Goal: Transaction & Acquisition: Obtain resource

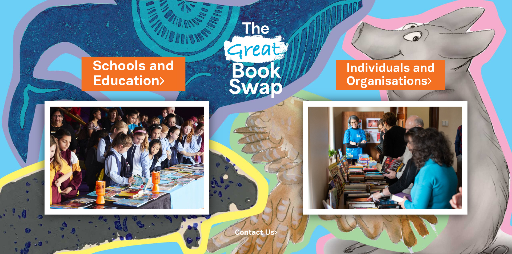
click at [140, 67] on link "Schools and Education" at bounding box center [134, 74] width 82 height 34
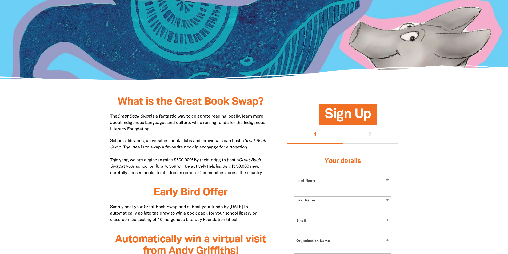
scroll to position [213, 0]
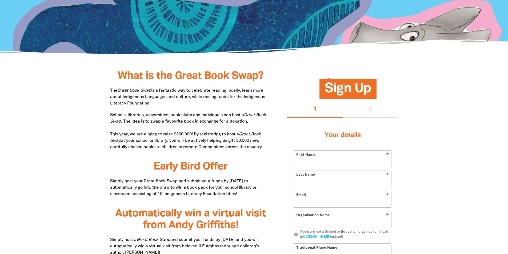
click at [131, 99] on p "The Great Book Swap is a fantastic way to celebrate reading locally, learn more…" at bounding box center [190, 96] width 161 height 19
click at [123, 135] on p "Schools, libraries, universities, book clubs and individuals can host a Great B…" at bounding box center [190, 131] width 161 height 38
drag, startPoint x: 116, startPoint y: 132, endPoint x: 268, endPoint y: 147, distance: 152.9
click at [268, 147] on p "Schools, libraries, universities, book clubs and individuals can host a Great B…" at bounding box center [190, 131] width 161 height 38
copy p "his year, we are aiming to raise $300,000! By registering to host a Great Book …"
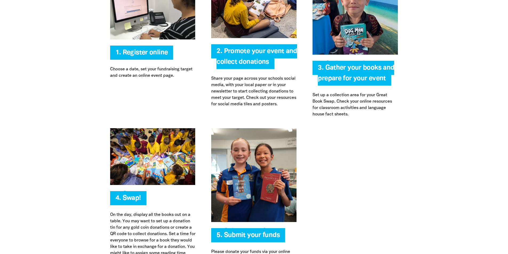
scroll to position [0, 0]
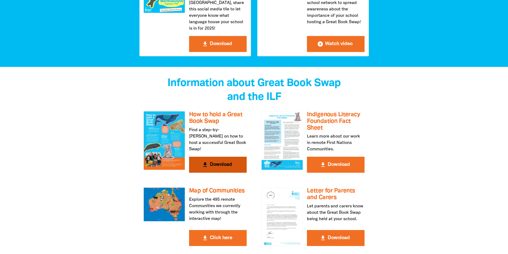
scroll to position [879, 0]
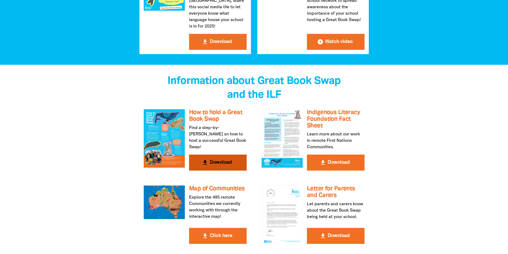
click at [212, 155] on button "get_app Download" at bounding box center [218, 163] width 58 height 16
click at [349, 155] on button "get_app Download" at bounding box center [336, 163] width 58 height 16
click at [0, 172] on div at bounding box center [254, 193] width 508 height 256
click at [350, 155] on button "get_app Download" at bounding box center [336, 163] width 58 height 16
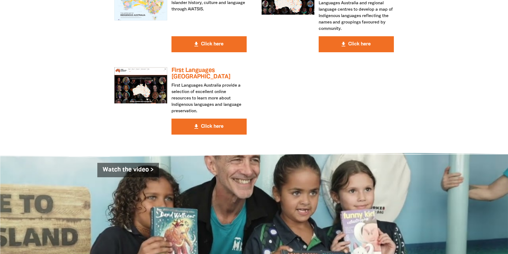
scroll to position [1679, 0]
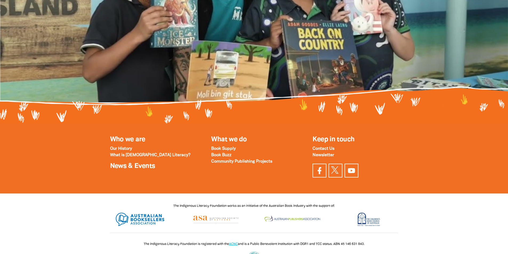
scroll to position [0, 0]
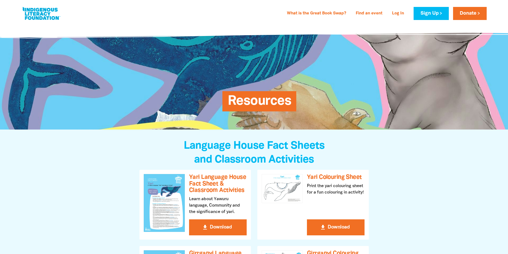
click at [263, 101] on span "Resources" at bounding box center [259, 103] width 63 height 16
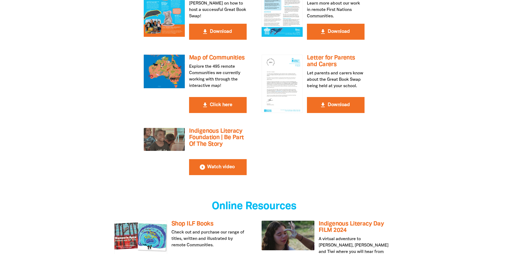
scroll to position [1013, 0]
